Goal: Find specific page/section: Find specific page/section

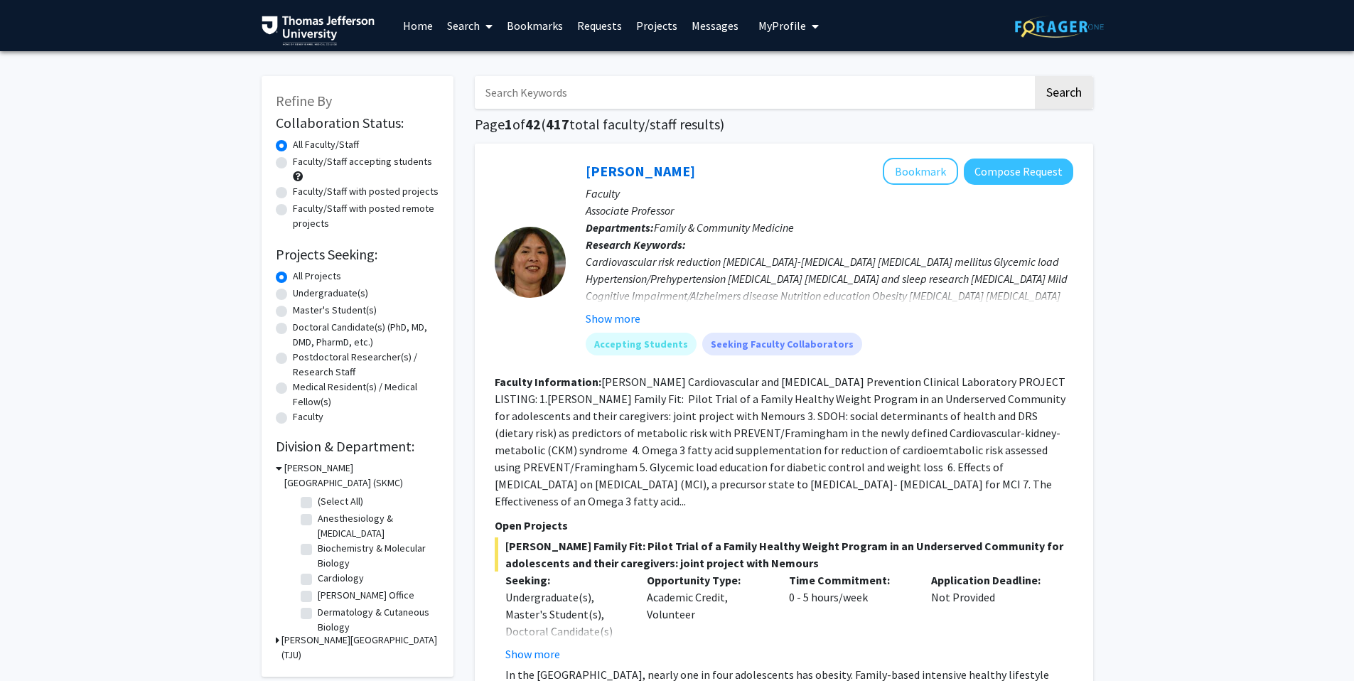
click at [712, 92] on input "Search Keywords" at bounding box center [754, 92] width 558 height 33
type input "[PERSON_NAME]"
click at [1035, 76] on button "Search" at bounding box center [1064, 92] width 58 height 33
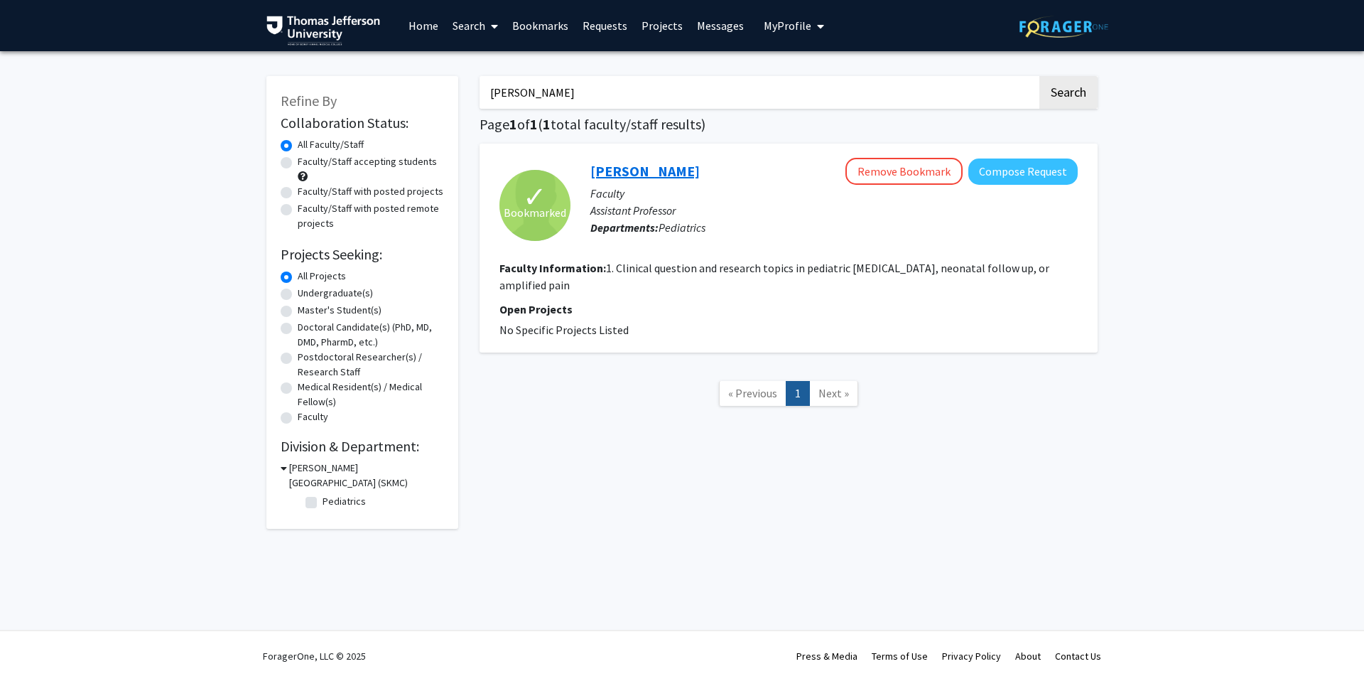
click at [657, 166] on link "[PERSON_NAME]" at bounding box center [645, 171] width 109 height 18
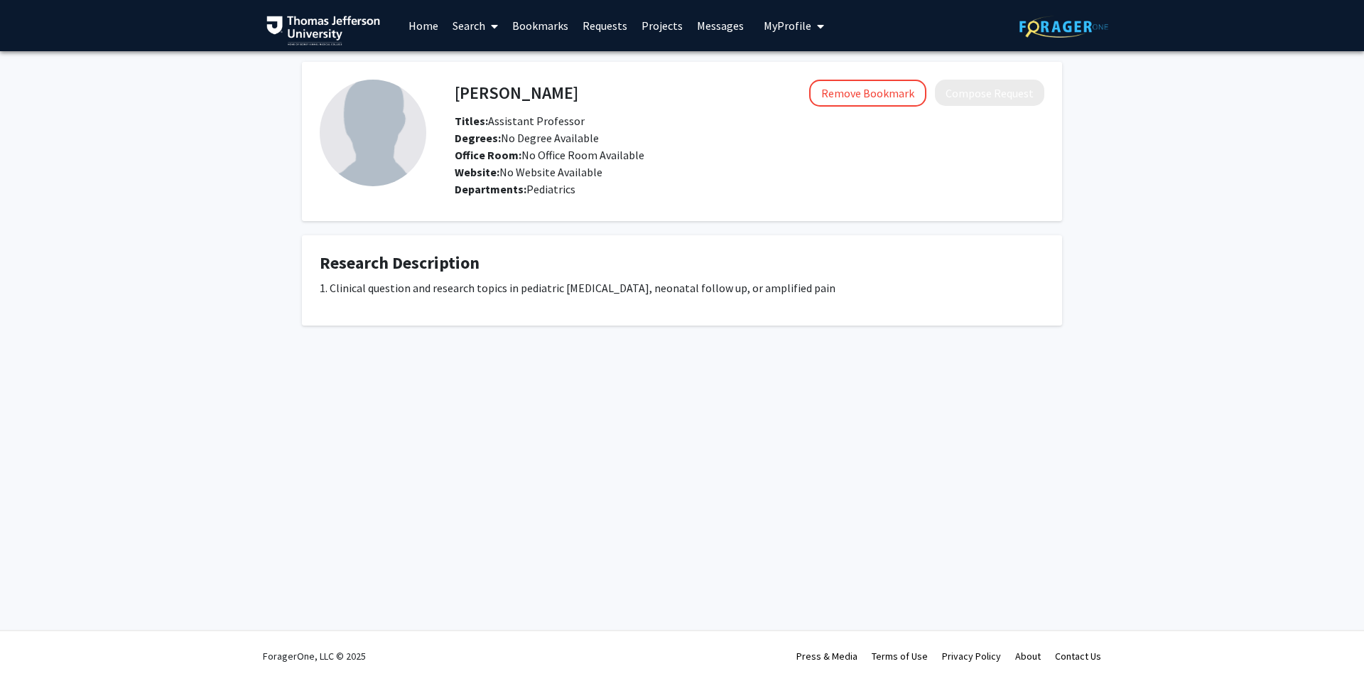
click at [511, 96] on h4 "[PERSON_NAME]" at bounding box center [517, 93] width 124 height 26
copy h4 "[PERSON_NAME]"
